Goal: Task Accomplishment & Management: Manage account settings

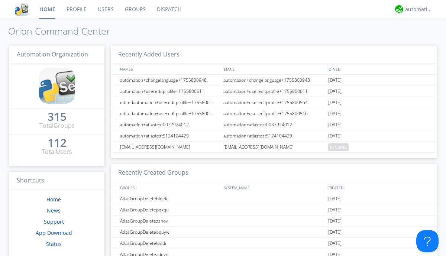
click at [134, 9] on link "Groups" at bounding box center [135, 9] width 32 height 19
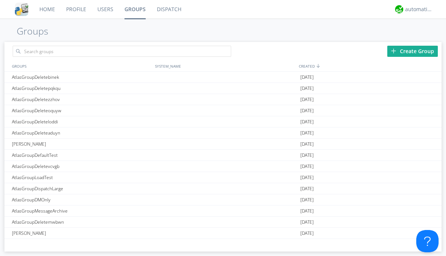
click at [412, 51] on div "Create Group" at bounding box center [412, 51] width 50 height 11
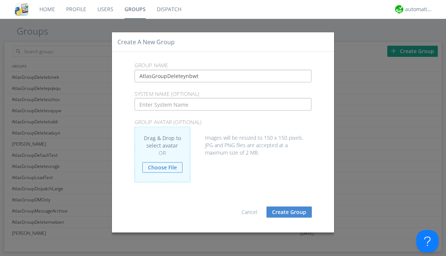
type input "AtlasGroupDeleteynbwt"
click at [289, 212] on button "Create Group" at bounding box center [288, 211] width 45 height 11
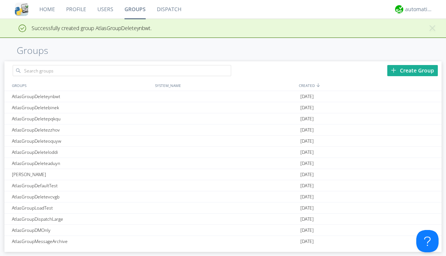
click at [134, 9] on link "Groups" at bounding box center [135, 9] width 32 height 19
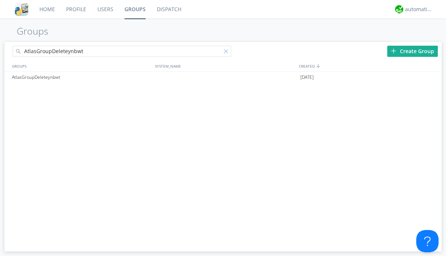
type input "AtlasGroupDeleteynbwt"
click at [227, 52] on div at bounding box center [227, 52] width 7 height 7
type input "AtlasGroupDeleteynbwt"
click at [431, 77] on div at bounding box center [431, 77] width 7 height 6
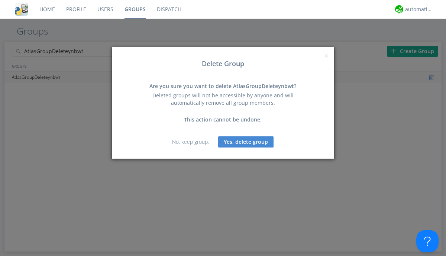
click at [246, 141] on button "Yes, delete group" at bounding box center [245, 141] width 55 height 11
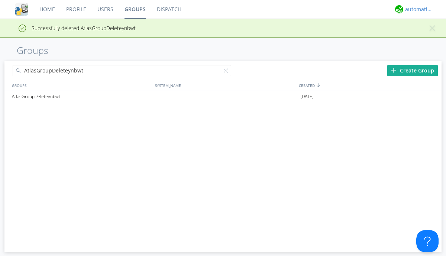
click at [417, 9] on div "automation+atlas" at bounding box center [419, 9] width 28 height 7
